Goal: Entertainment & Leisure: Browse casually

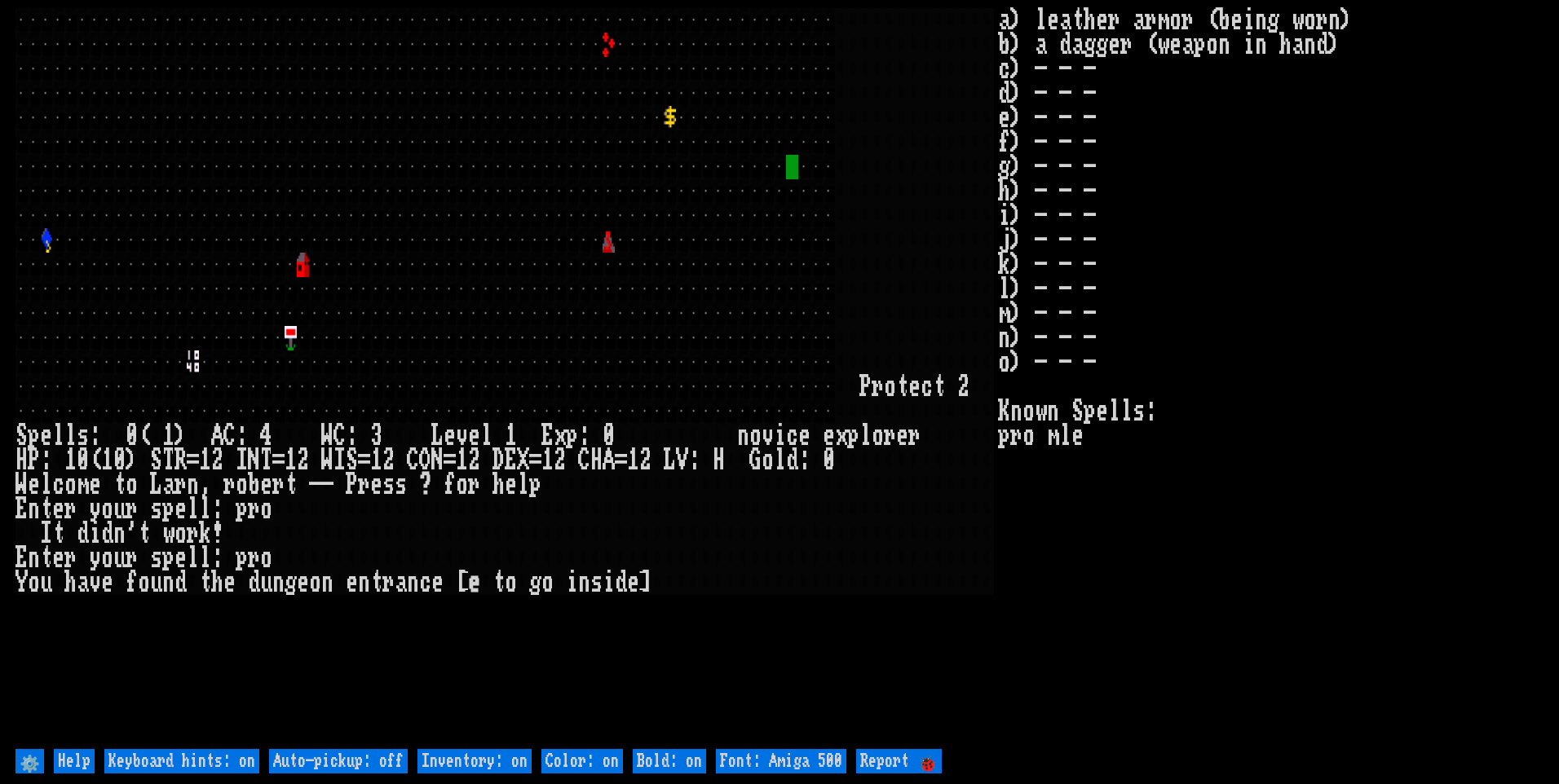
click at [369, 758] on off "Auto-pickup: off" at bounding box center [338, 760] width 138 height 25
type off "Auto-pickup: on"
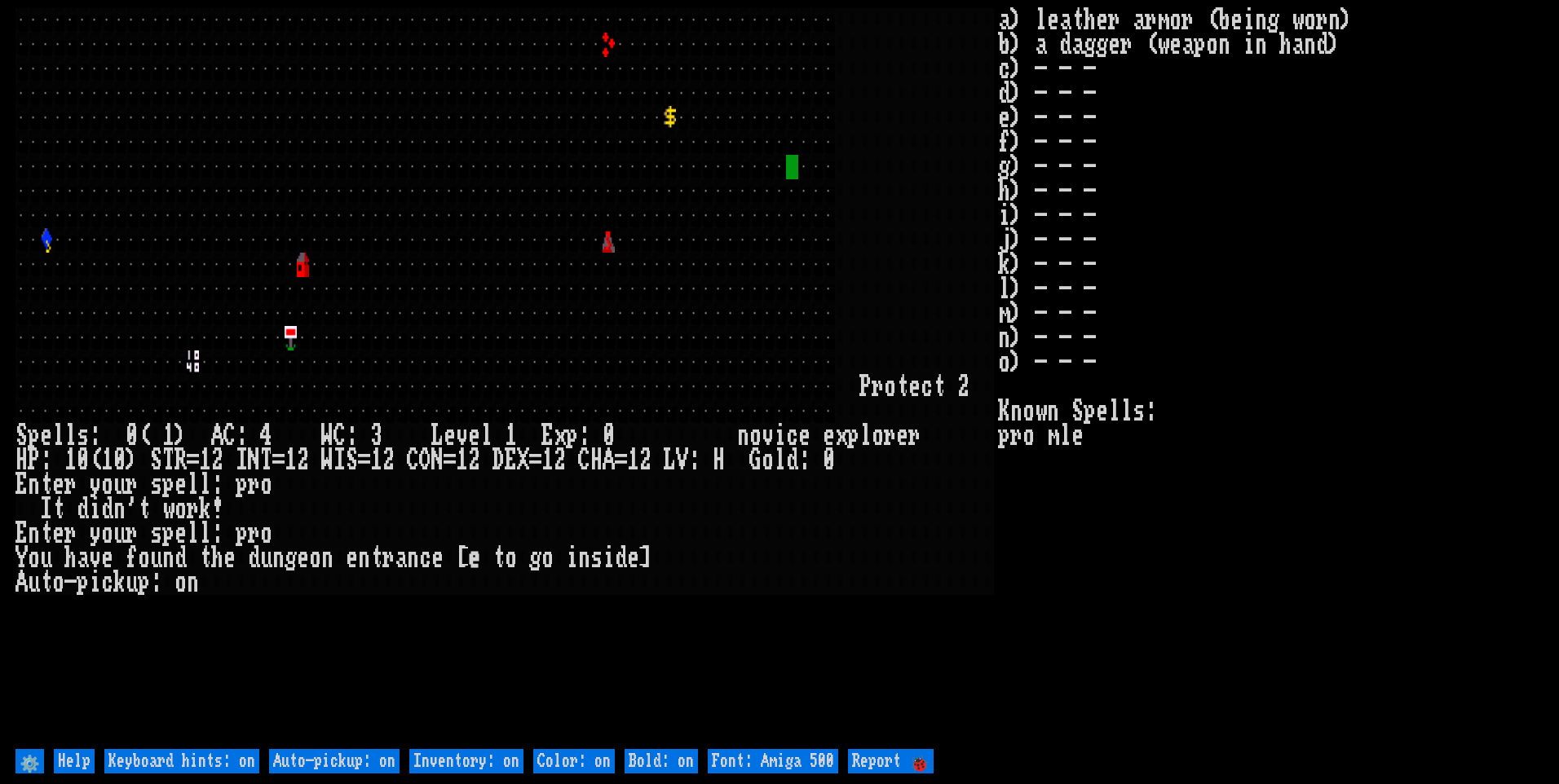
click at [452, 758] on on "Inventory: on" at bounding box center [466, 760] width 114 height 25
type on "Inventory: off"
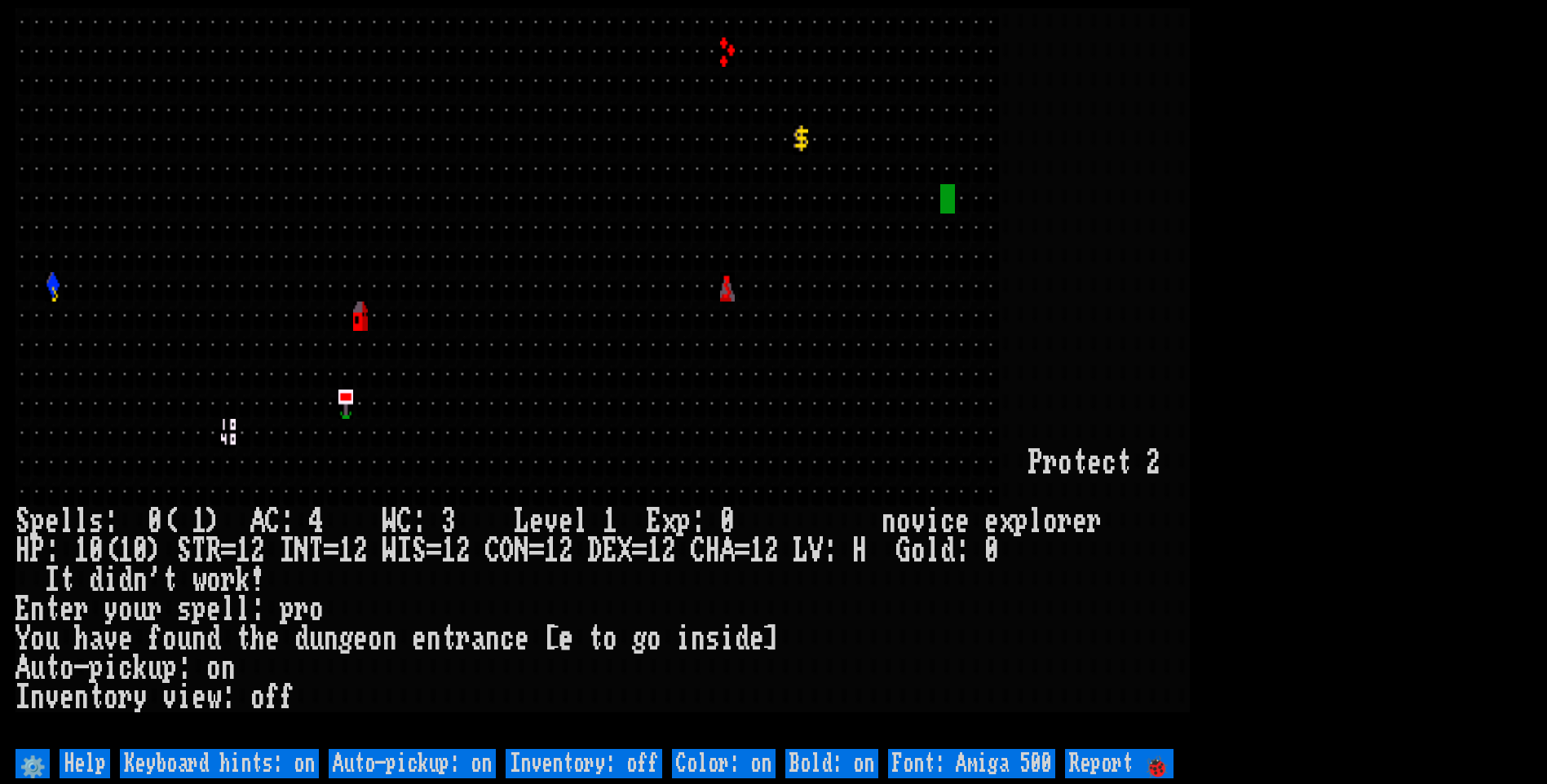
drag, startPoint x: 971, startPoint y: 754, endPoint x: 1010, endPoint y: 739, distance: 41.8
click at [972, 754] on 500 "Font: Amiga 500" at bounding box center [972, 763] width 167 height 29
type 500 "Font: Amiga 1200"
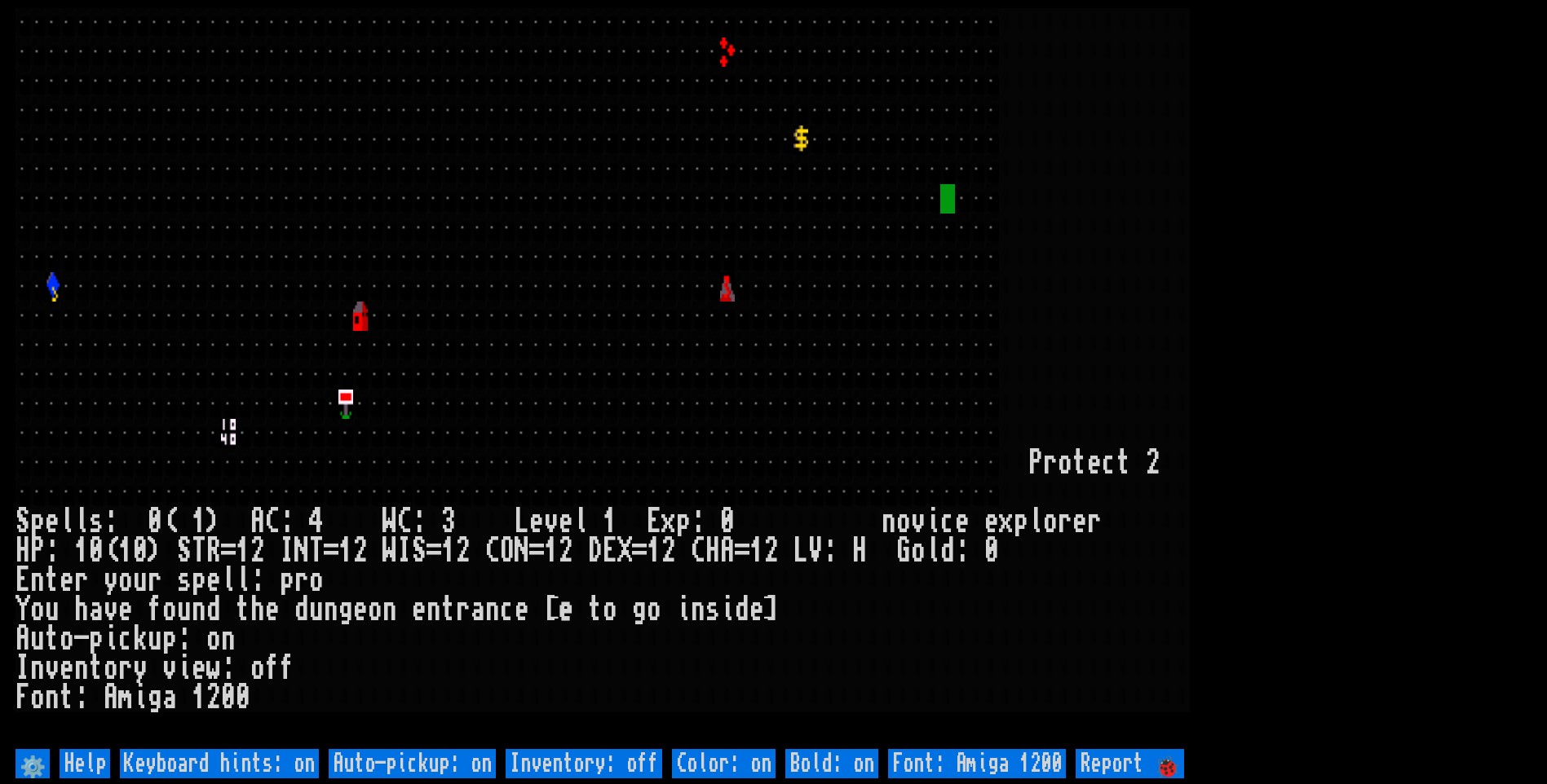
click at [1284, 385] on larn at bounding box center [774, 376] width 1516 height 737
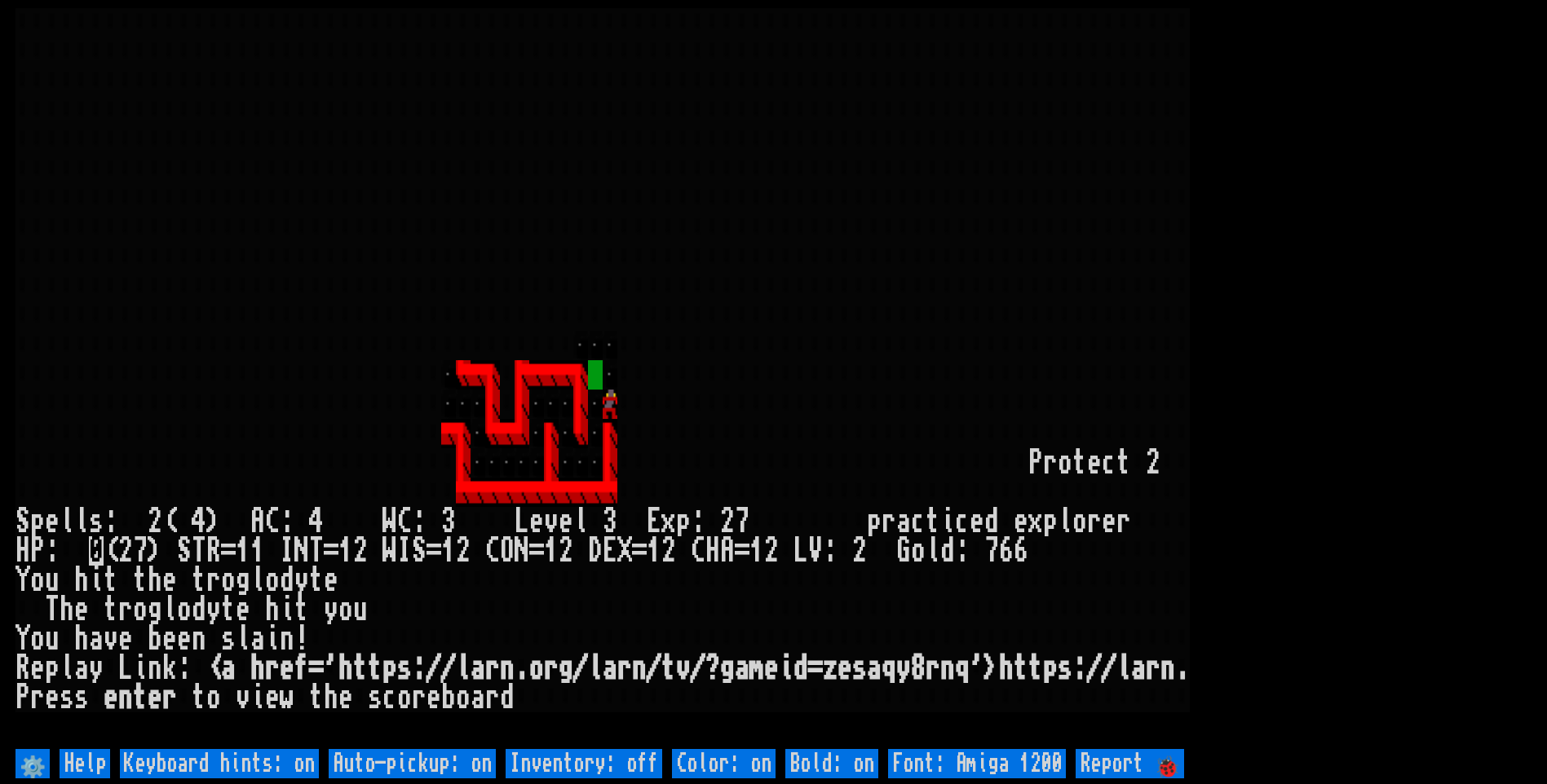
click at [676, 304] on larn at bounding box center [774, 376] width 1516 height 737
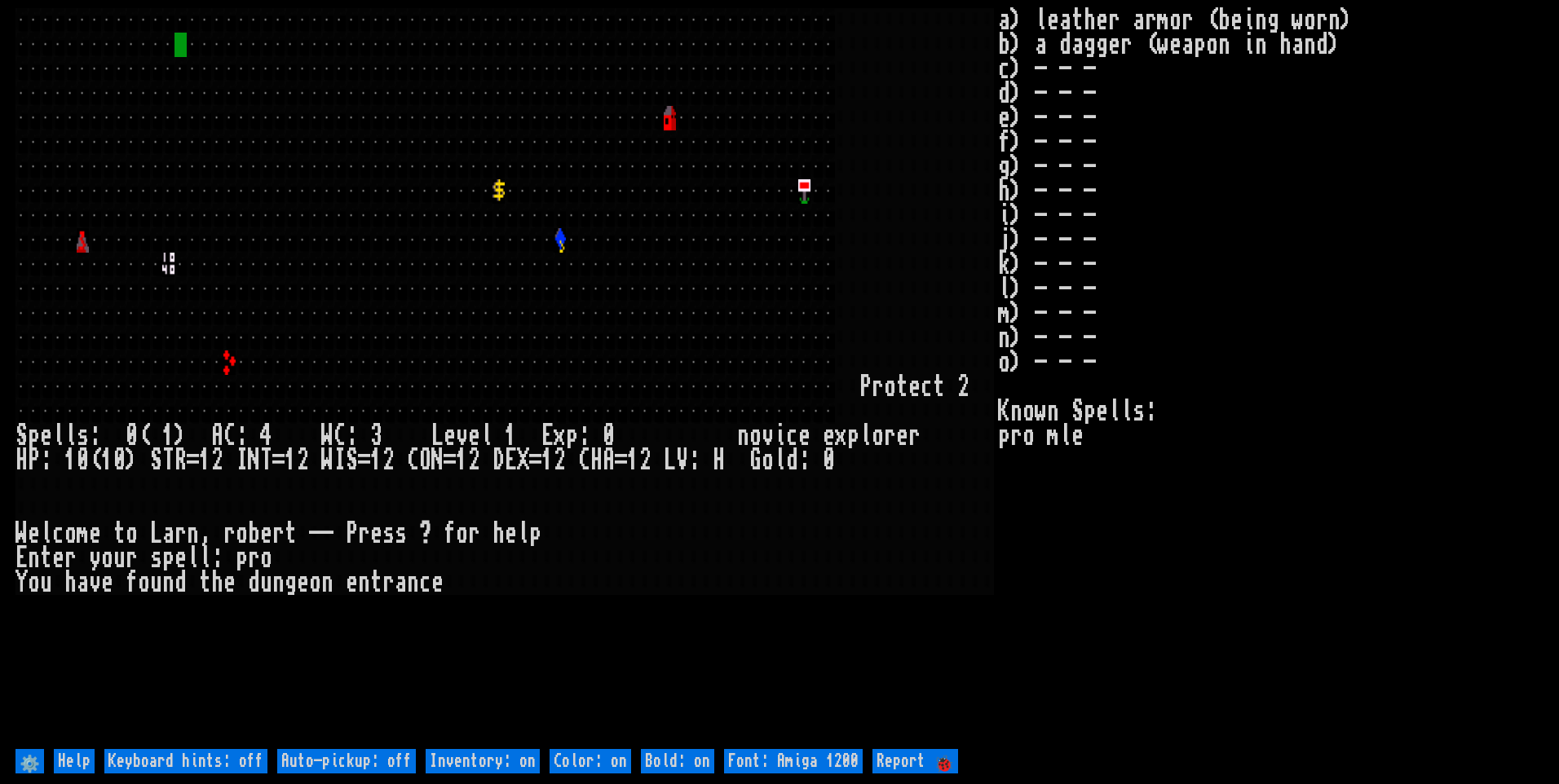
click at [395, 764] on off "Auto-pickup: off" at bounding box center [346, 760] width 138 height 25
type off "Auto-pickup: on"
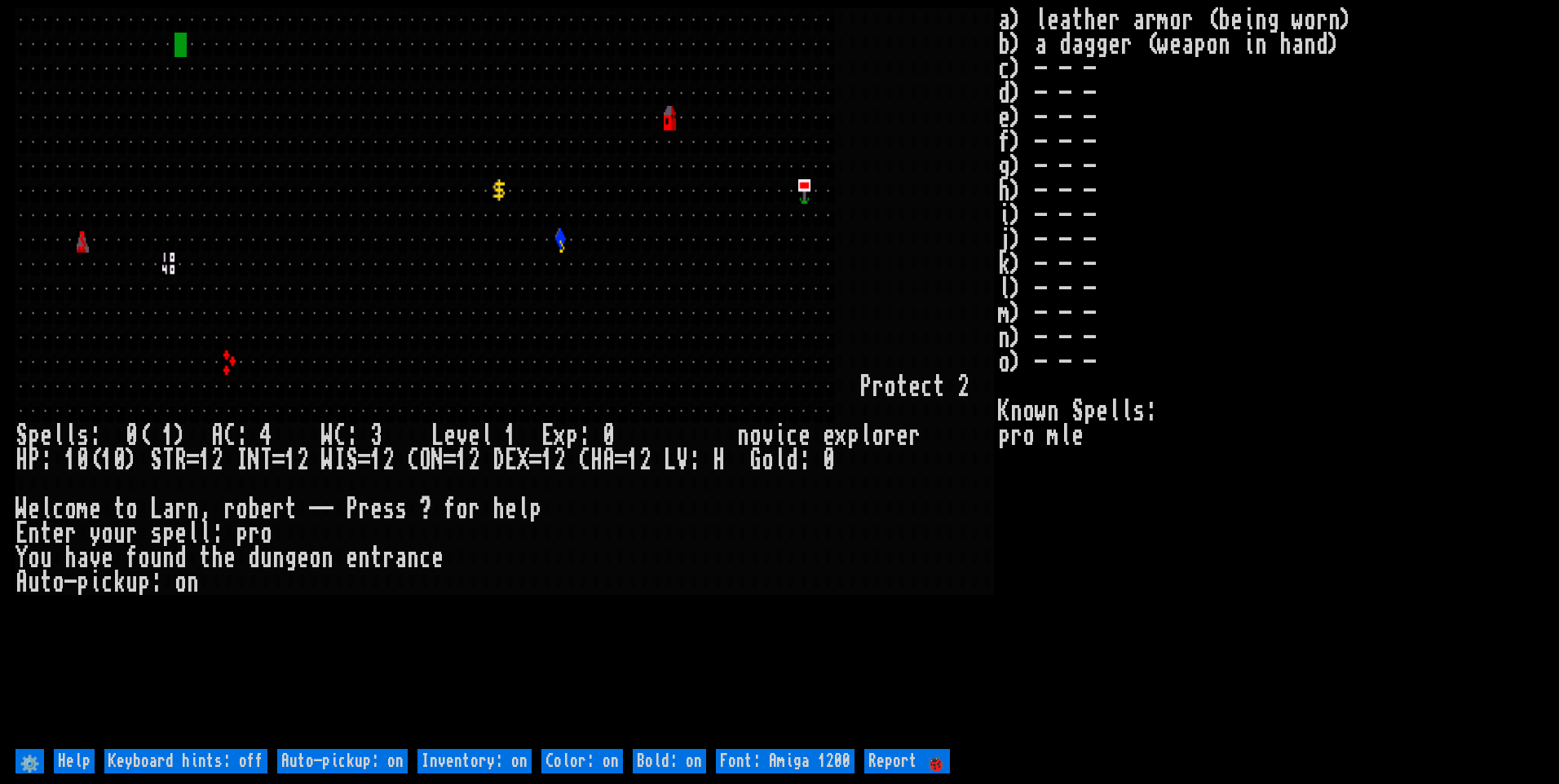
click at [473, 763] on on "Inventory: on" at bounding box center [474, 760] width 114 height 25
type on "Inventory: off"
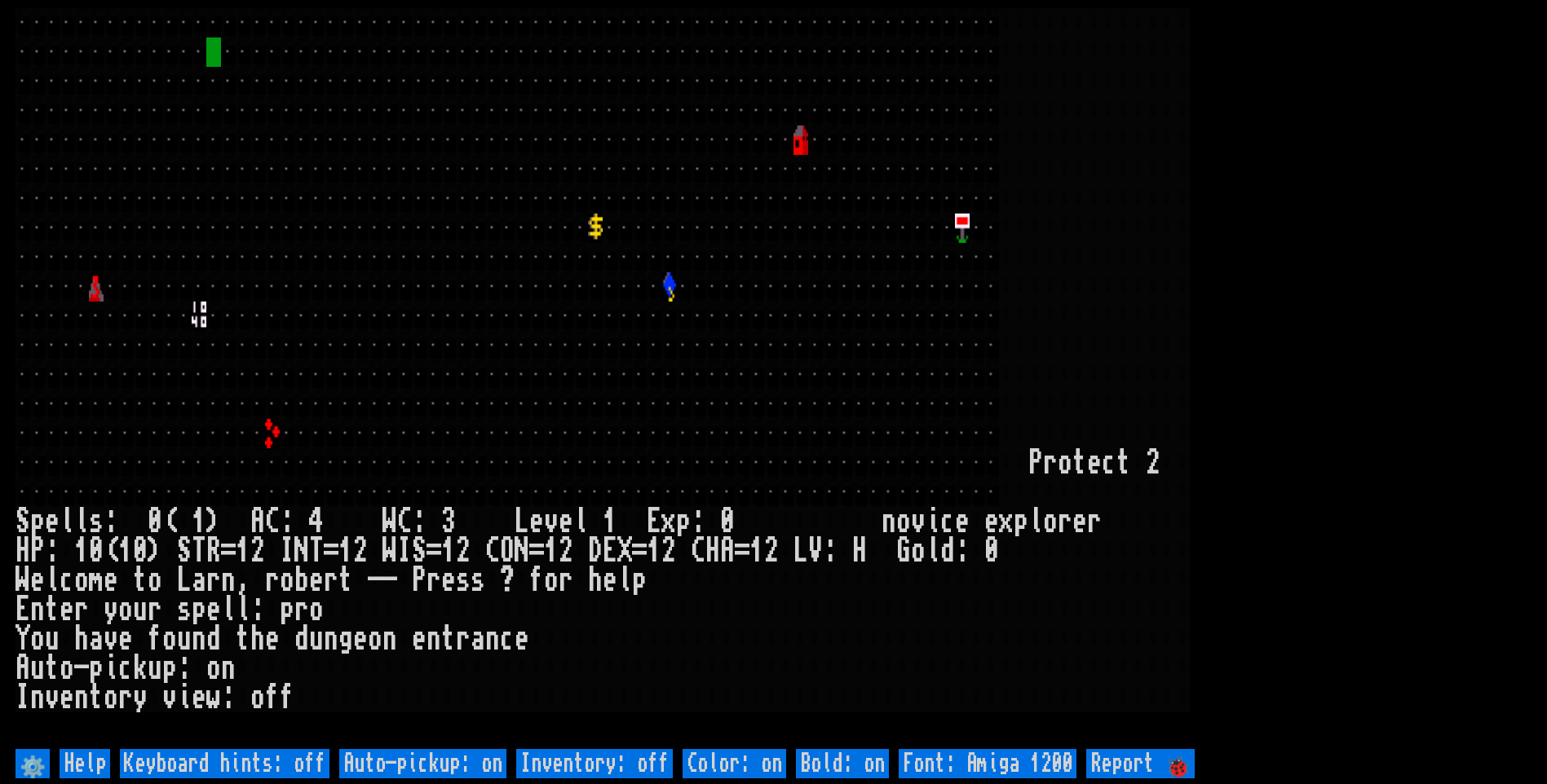
click at [1236, 299] on larn at bounding box center [774, 376] width 1516 height 737
